Goal: Transaction & Acquisition: Purchase product/service

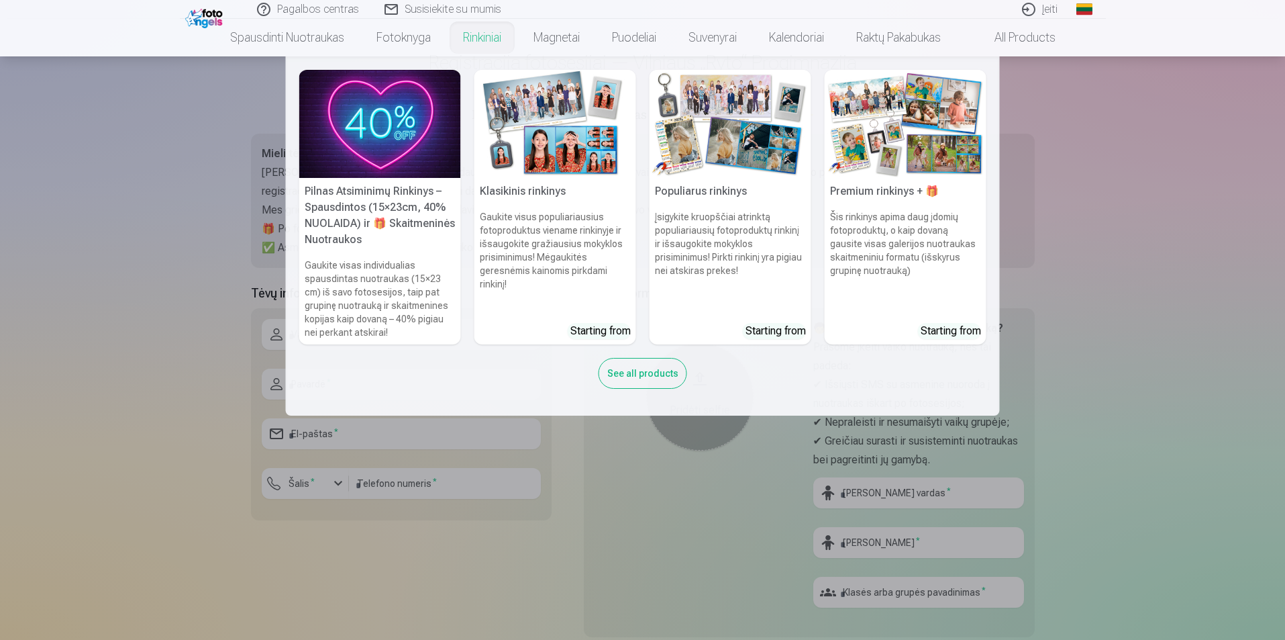
scroll to position [134, 0]
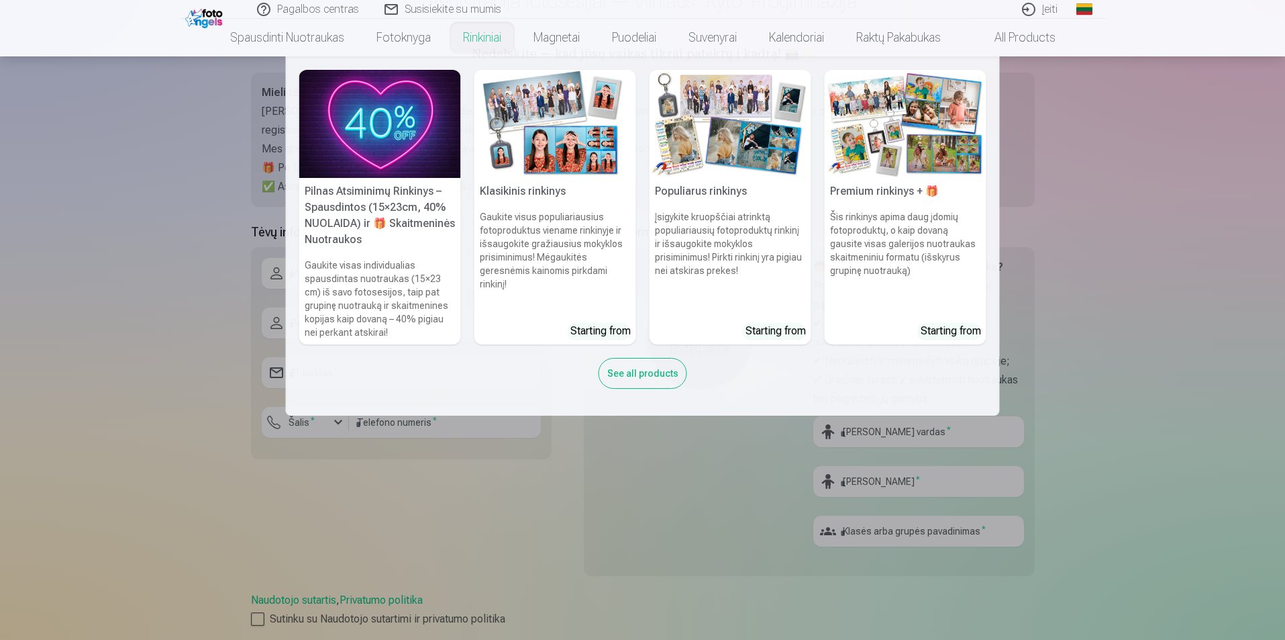
click at [628, 372] on div "See all products" at bounding box center [643, 373] width 89 height 31
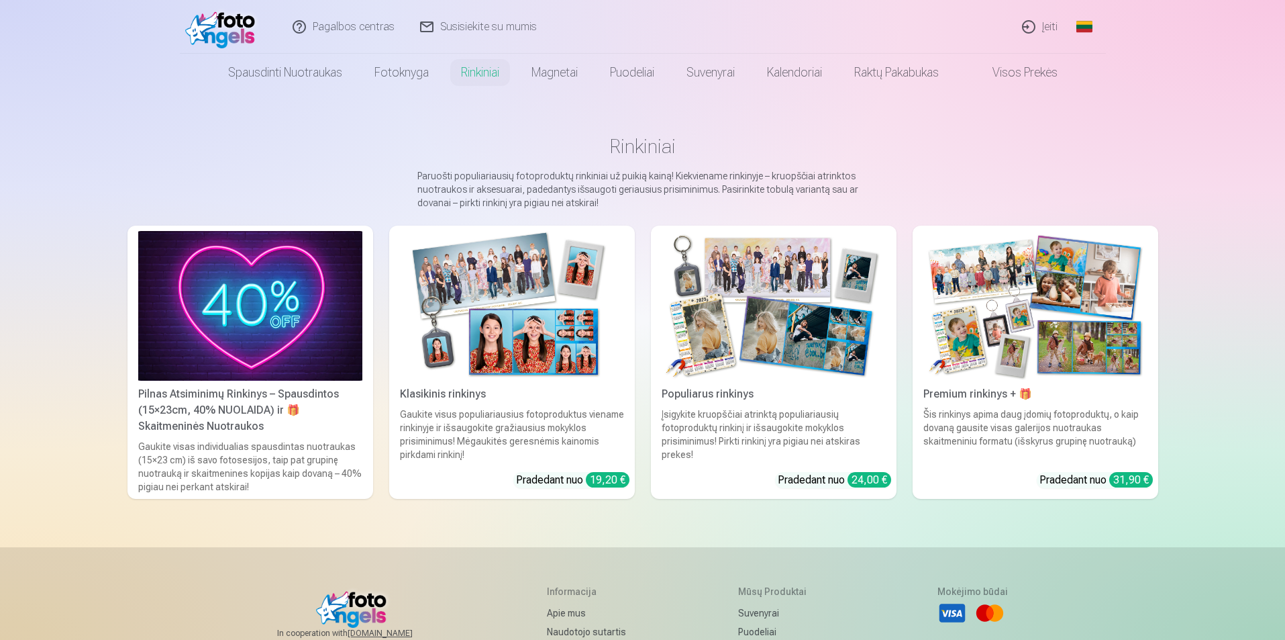
click at [689, 74] on link "Visos prekės" at bounding box center [1014, 73] width 119 height 38
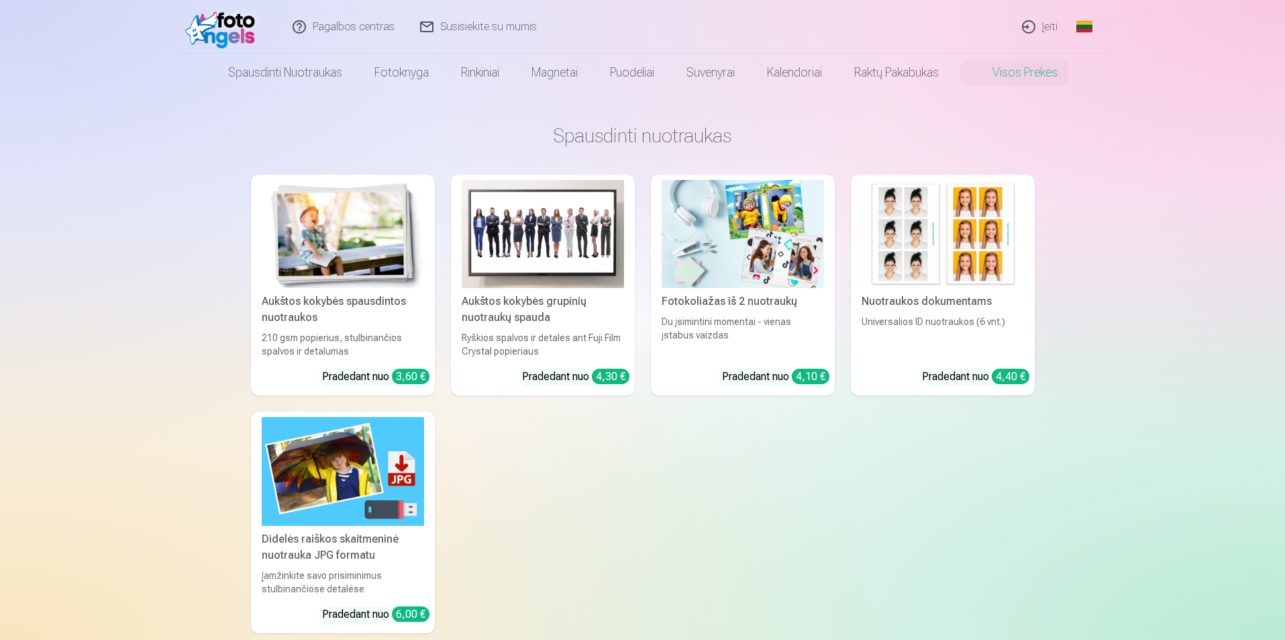
click at [515, 308] on div "Aukštos kokybės grupinių nuotraukų spauda" at bounding box center [542, 309] width 173 height 32
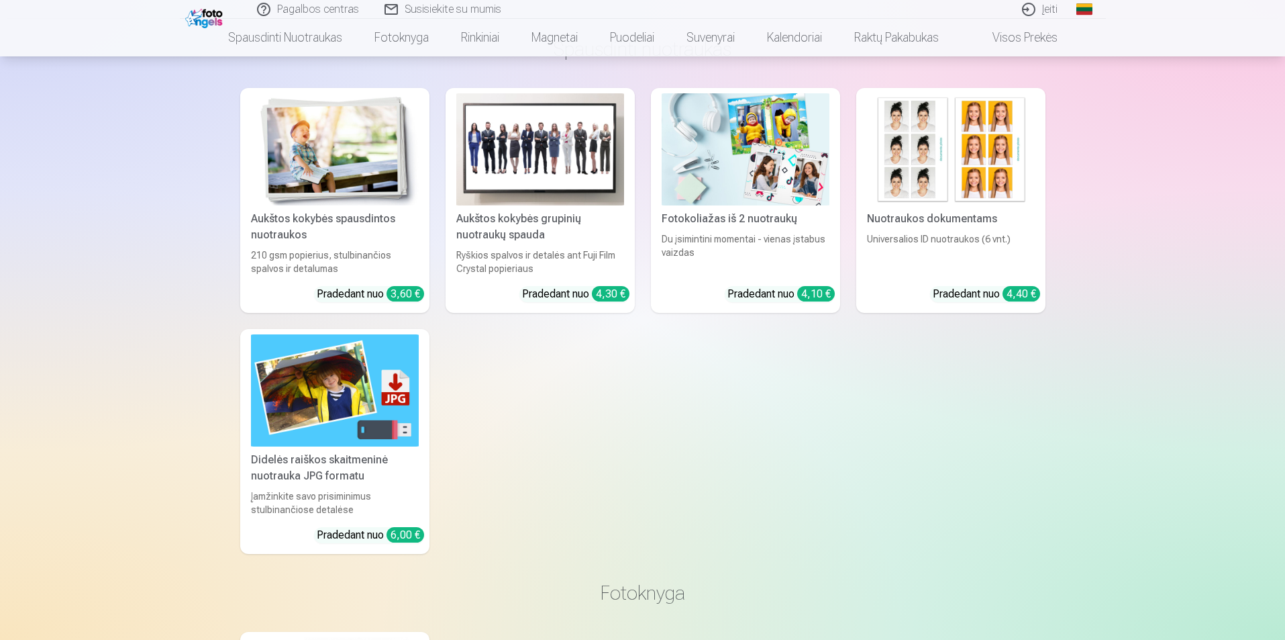
scroll to position [537, 0]
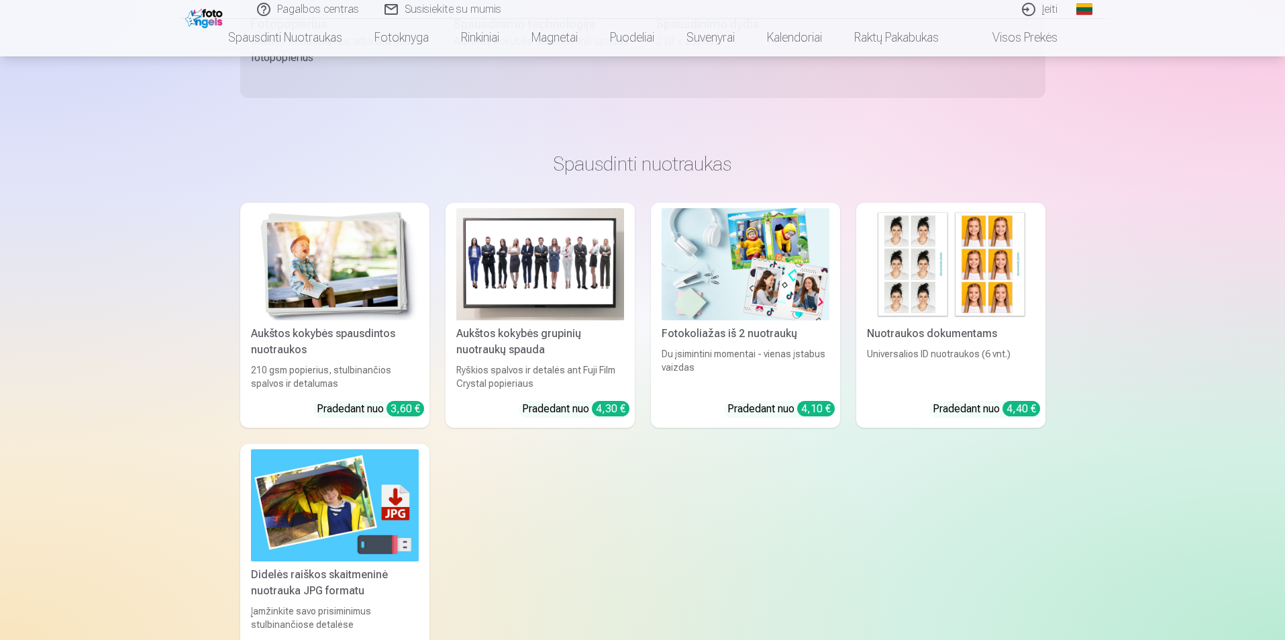
click at [289, 315] on img at bounding box center [335, 264] width 168 height 112
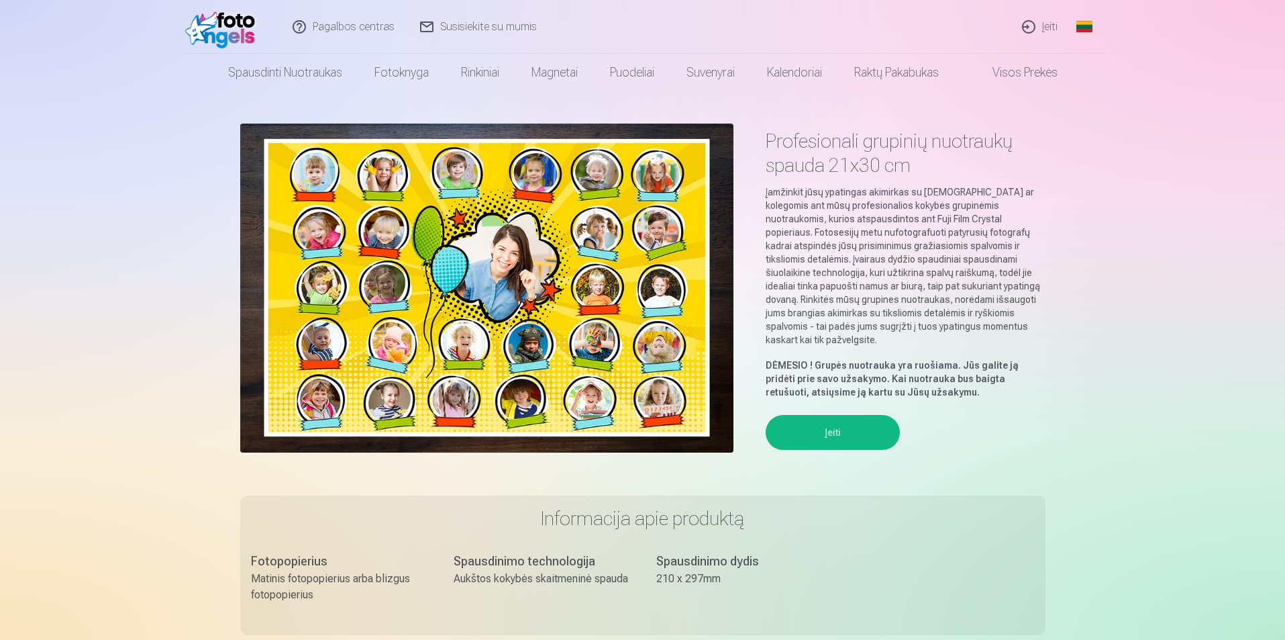
click at [689, 417] on button "Įeiti" at bounding box center [833, 432] width 134 height 35
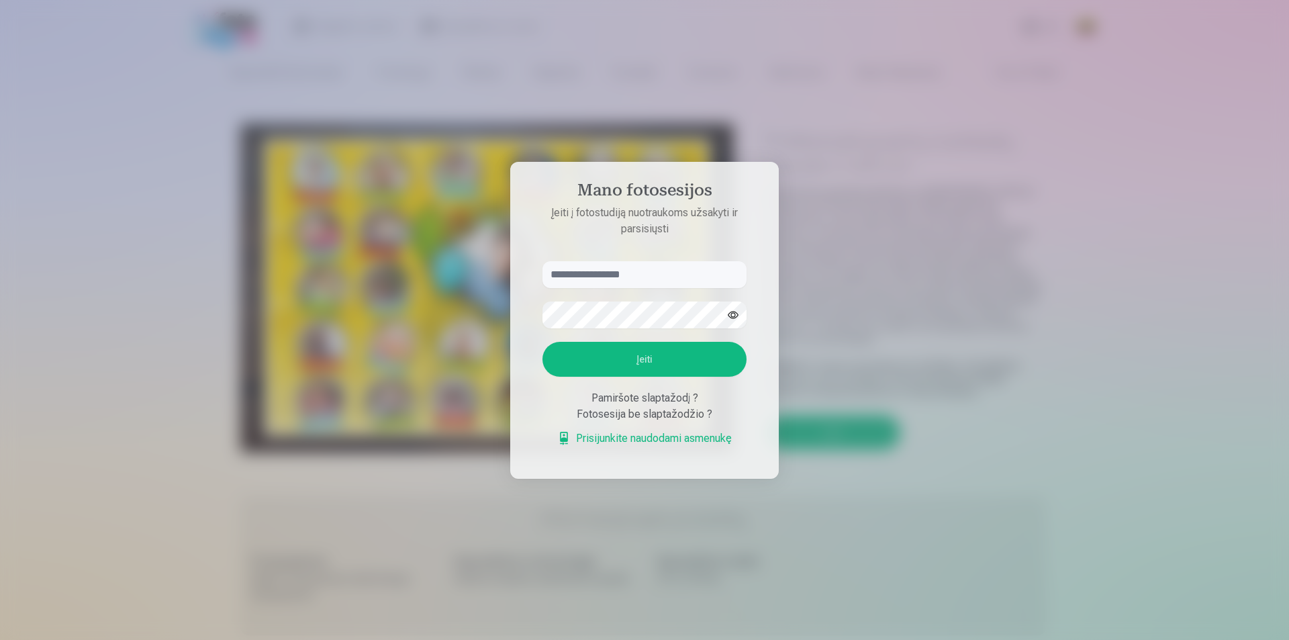
click at [594, 272] on input "text" at bounding box center [644, 274] width 204 height 27
drag, startPoint x: 594, startPoint y: 272, endPoint x: 447, endPoint y: 277, distance: 147.1
click at [447, 277] on div at bounding box center [644, 320] width 1289 height 640
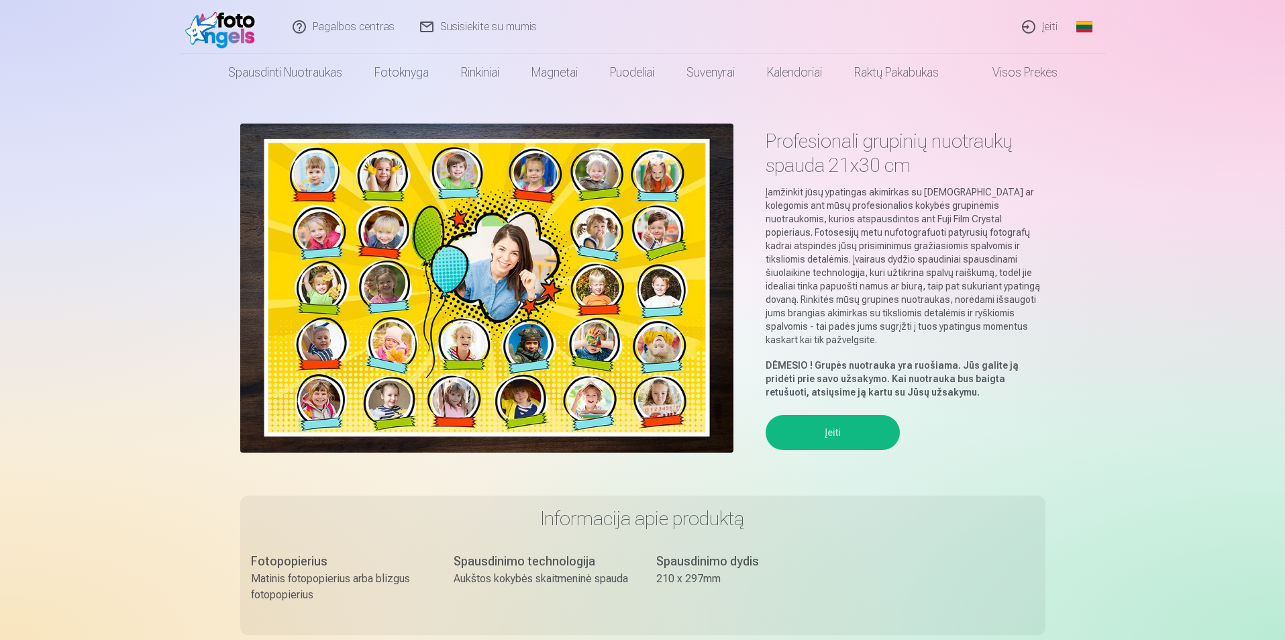
click at [689, 419] on button "Įeiti" at bounding box center [833, 432] width 134 height 35
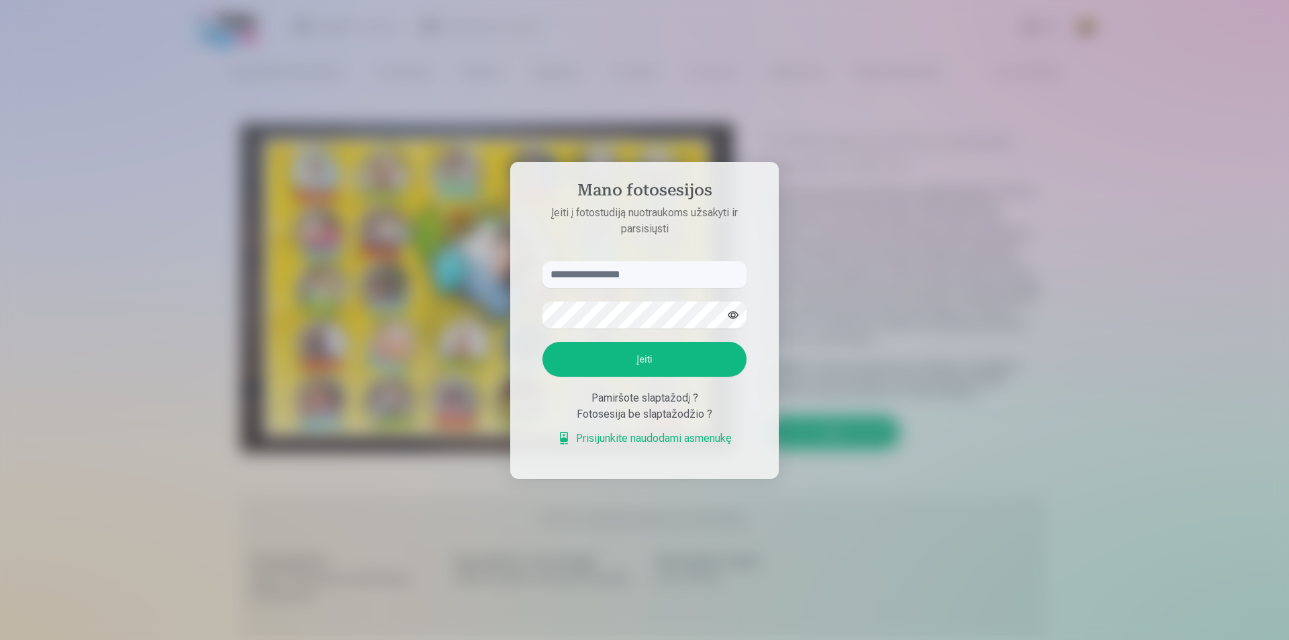
click at [646, 396] on div "Pamiršote slaptažodį ?" at bounding box center [644, 398] width 204 height 16
click at [587, 441] on link "Prisijunkite naudodami asmenukę" at bounding box center [644, 438] width 175 height 16
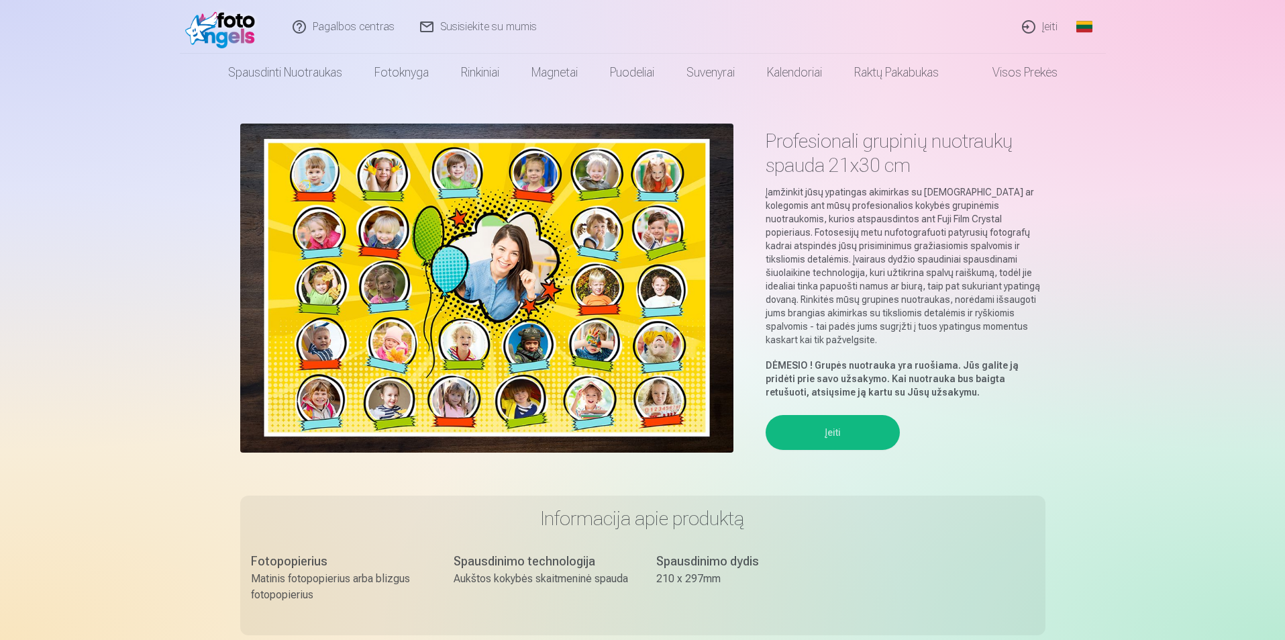
click at [689, 415] on button "Įeiti" at bounding box center [833, 432] width 134 height 35
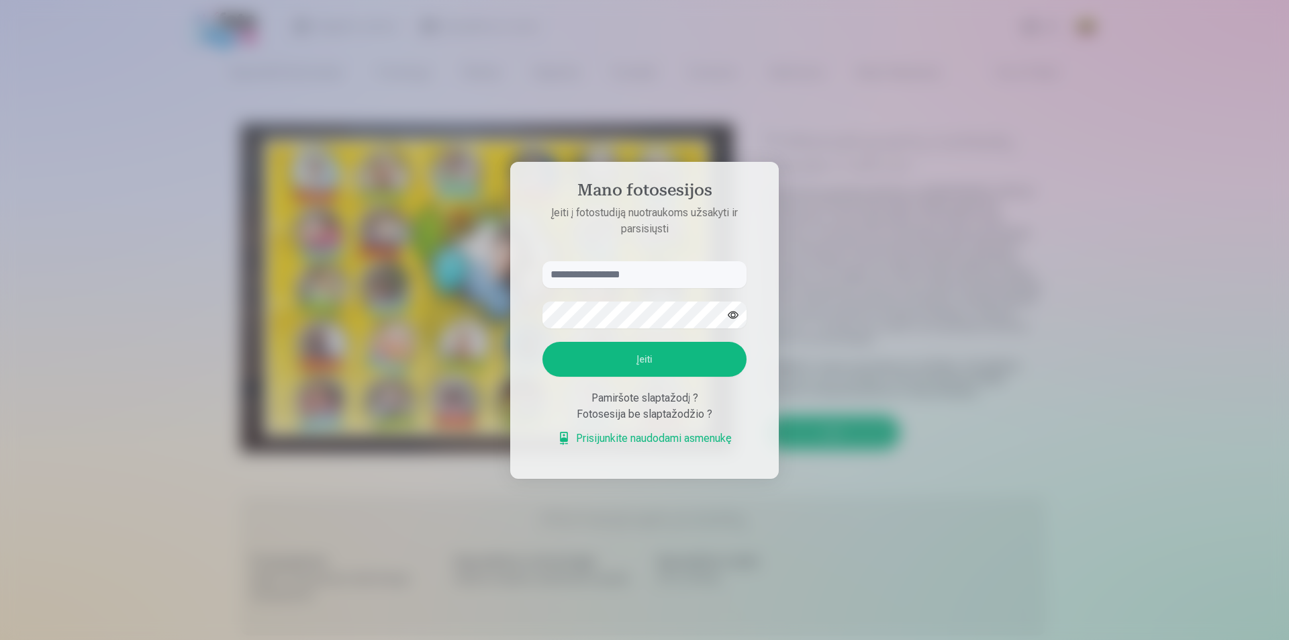
click at [661, 403] on div "Pamiršote slaptažodį ?" at bounding box center [644, 398] width 204 height 16
click at [615, 417] on div "Fotosesija be slaptažodžio ?" at bounding box center [644, 414] width 204 height 16
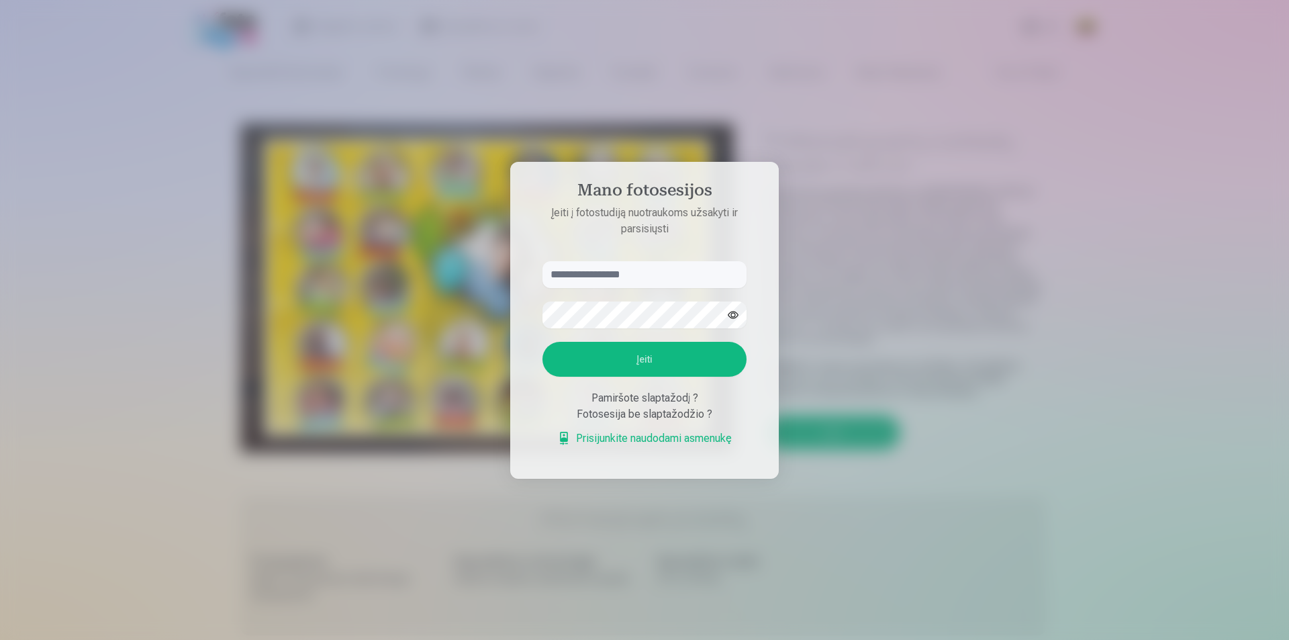
click at [624, 399] on div "Pamiršote slaptažodį ?" at bounding box center [644, 398] width 204 height 16
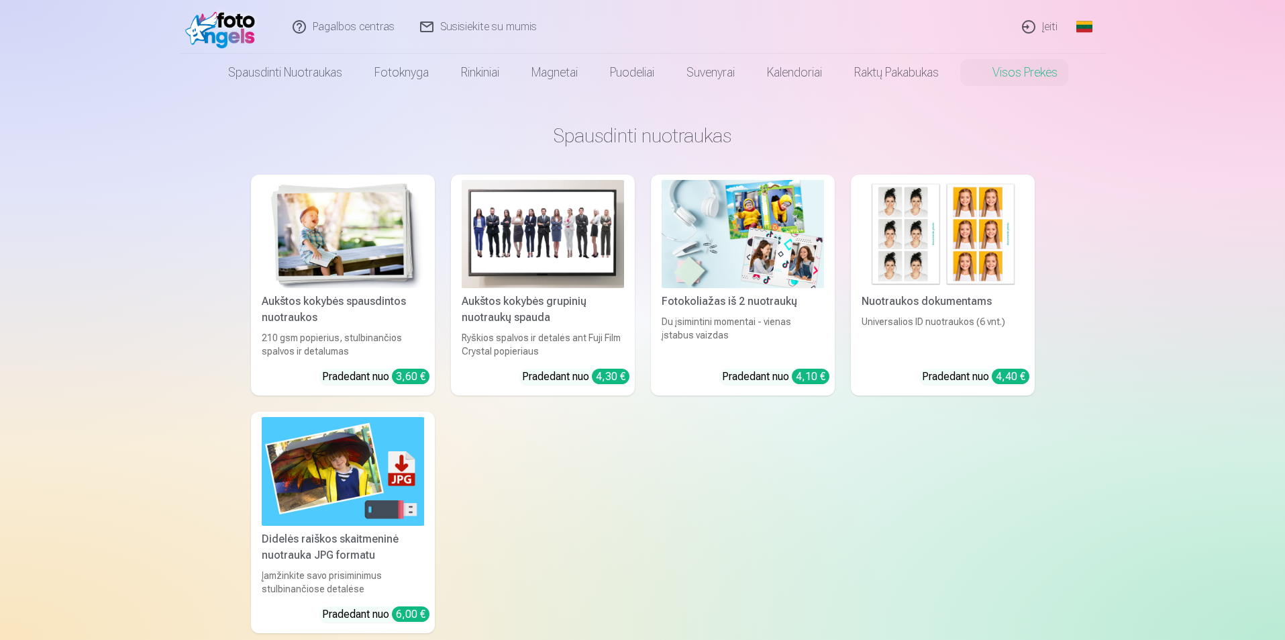
click at [544, 307] on div "Aukštos kokybės grupinių nuotraukų spauda" at bounding box center [542, 309] width 173 height 32
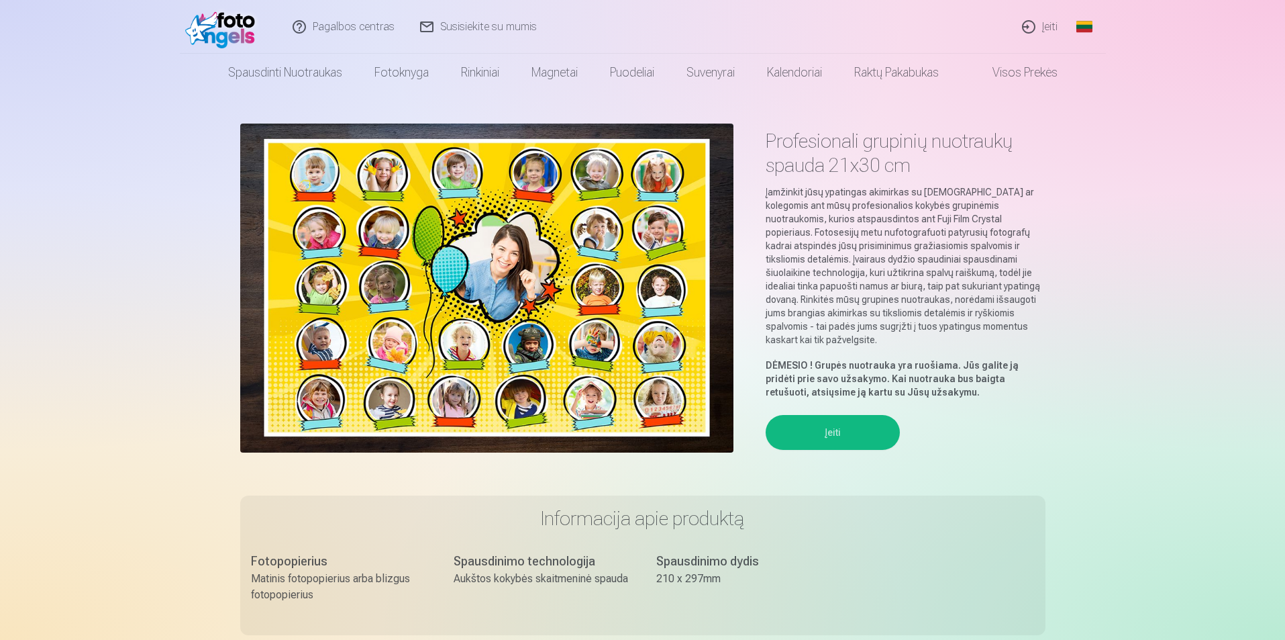
click at [689, 421] on button "Įeiti" at bounding box center [833, 432] width 134 height 35
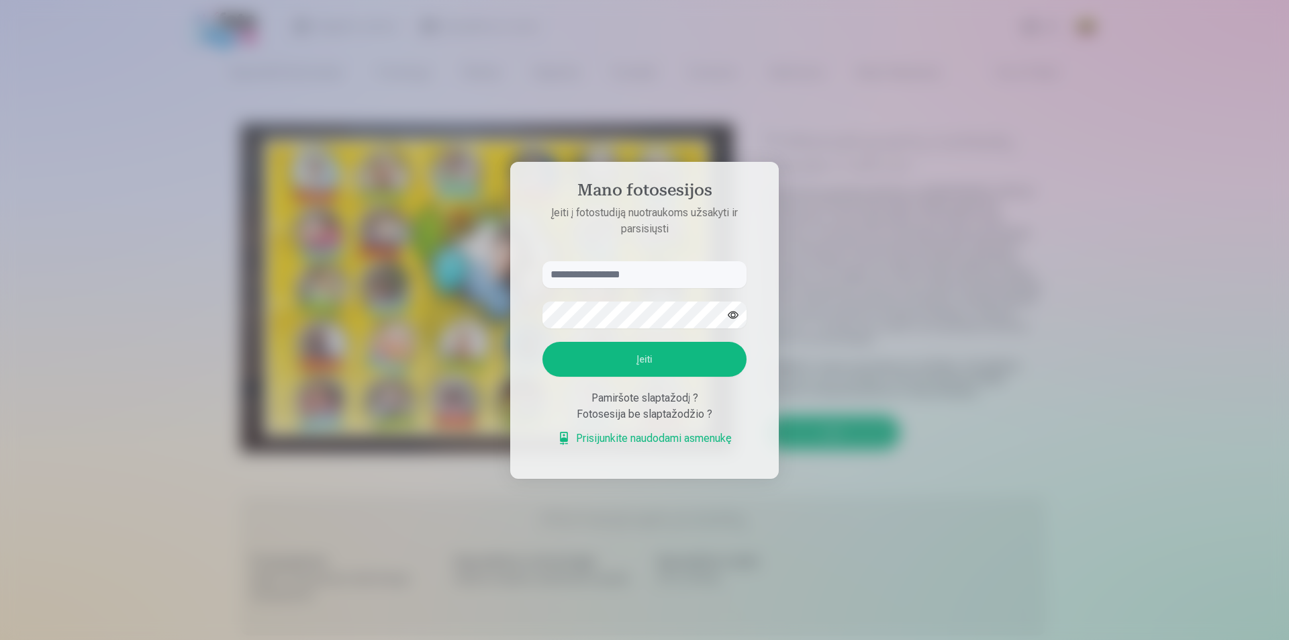
click at [571, 275] on input "text" at bounding box center [644, 274] width 204 height 27
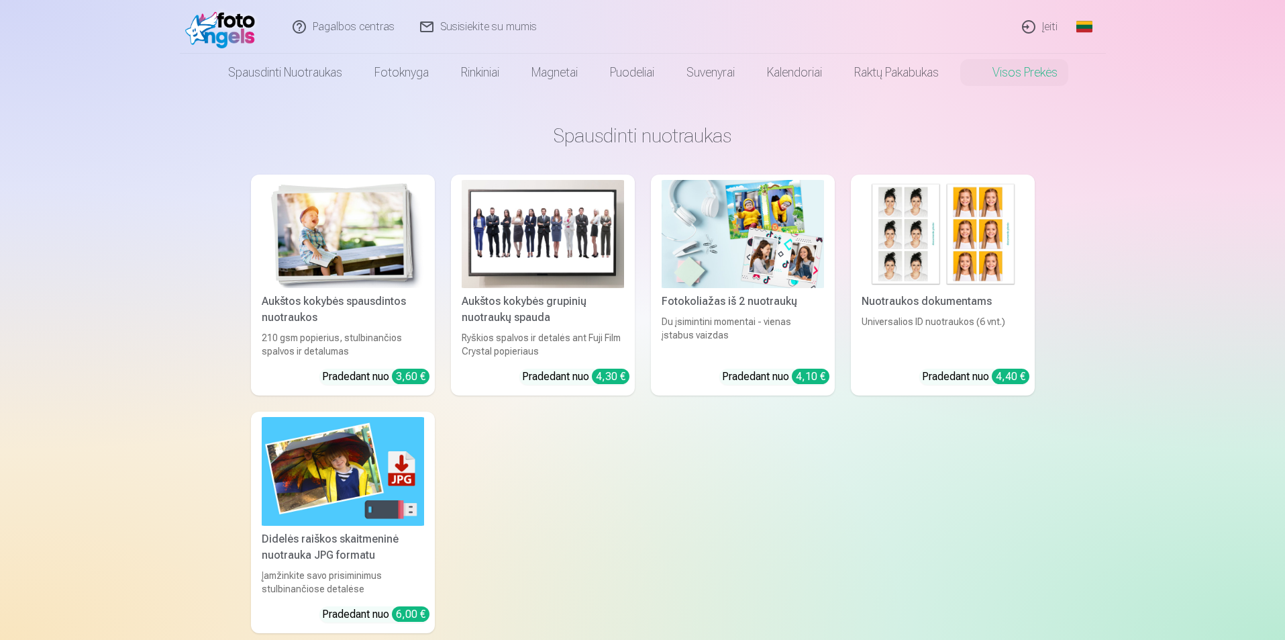
click at [689, 31] on link "Įeiti" at bounding box center [1040, 27] width 61 height 54
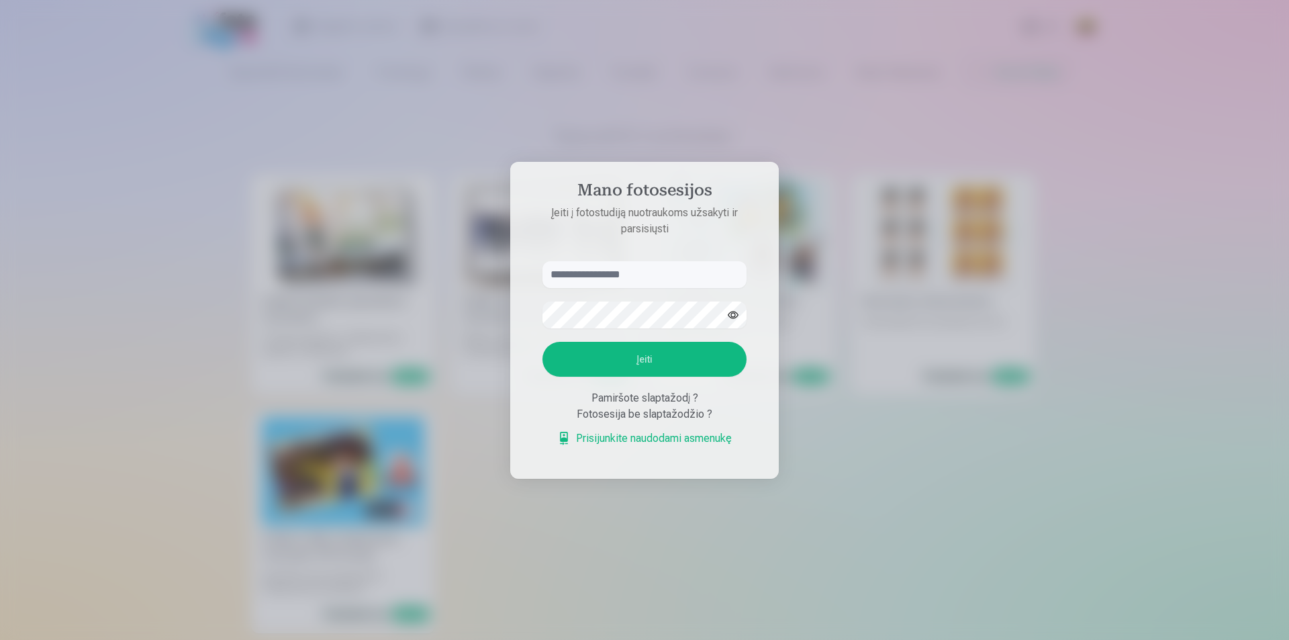
click at [605, 277] on input "text" at bounding box center [644, 274] width 204 height 27
